Goal: Transaction & Acquisition: Subscribe to service/newsletter

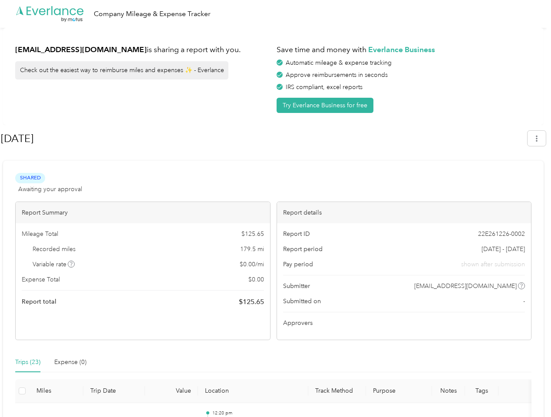
click at [277, 208] on div "Report details" at bounding box center [404, 212] width 254 height 21
click at [275, 14] on div ".cls-1 { fill: #00adee; } .cls-2 { fill: #fff; } .cls-3 { fill: #707372; } .cls…" at bounding box center [273, 14] width 547 height 28
click at [327, 105] on button "Try Everlance Business for free" at bounding box center [325, 105] width 97 height 15
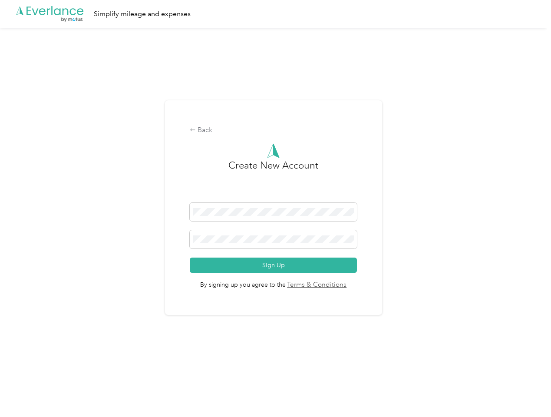
click at [541, 138] on div "Back Create New Account Sign Up By signing up you agree to the Terms & Conditio…" at bounding box center [273, 211] width 547 height 367
click at [72, 264] on div "Back Create New Account Sign Up By signing up you agree to the Terms & Conditio…" at bounding box center [273, 211] width 547 height 367
click at [342, 286] on link "Terms & Conditions" at bounding box center [316, 285] width 61 height 10
click at [28, 362] on div "Back Create New Account Sign Up By signing up you agree to the Terms & Conditio…" at bounding box center [273, 211] width 547 height 367
click at [70, 362] on div "Back Create New Account Sign Up By signing up you agree to the Terms & Conditio…" at bounding box center [273, 211] width 547 height 367
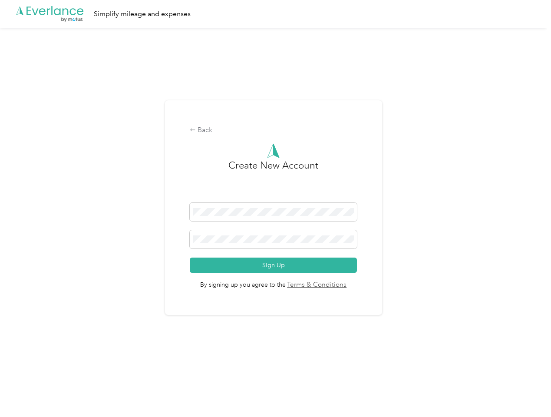
click at [22, 391] on div "Back Create New Account Sign Up By signing up you agree to the Terms & Conditio…" at bounding box center [273, 211] width 547 height 367
